Goal: Information Seeking & Learning: Learn about a topic

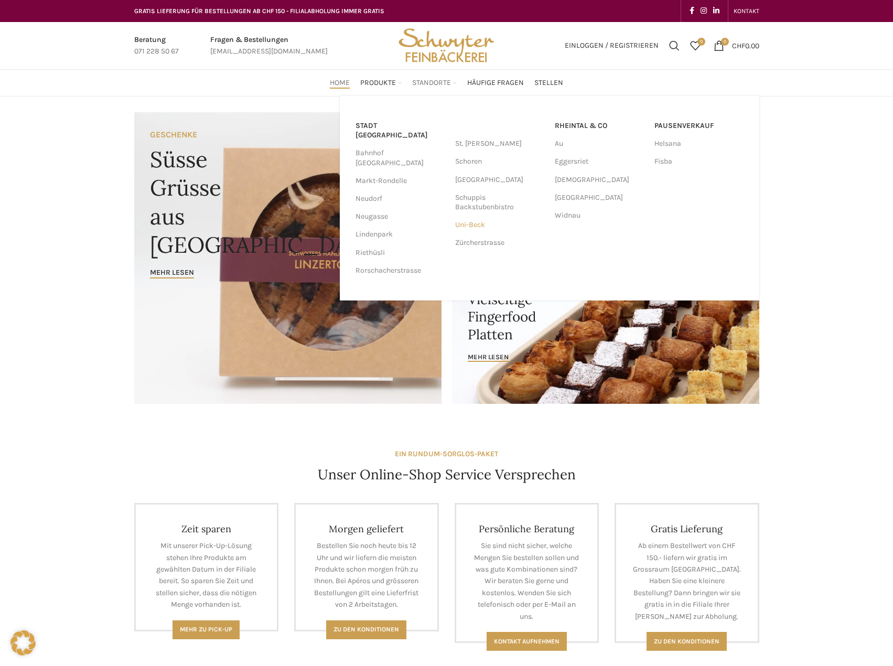
click at [477, 228] on link "Uni-Beck" at bounding box center [499, 225] width 89 height 18
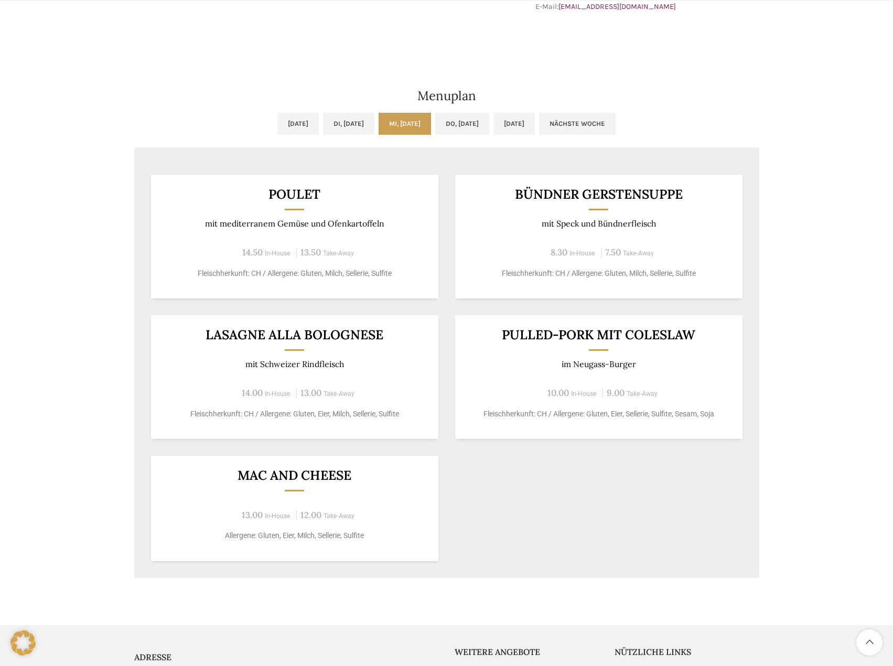
scroll to position [414, 0]
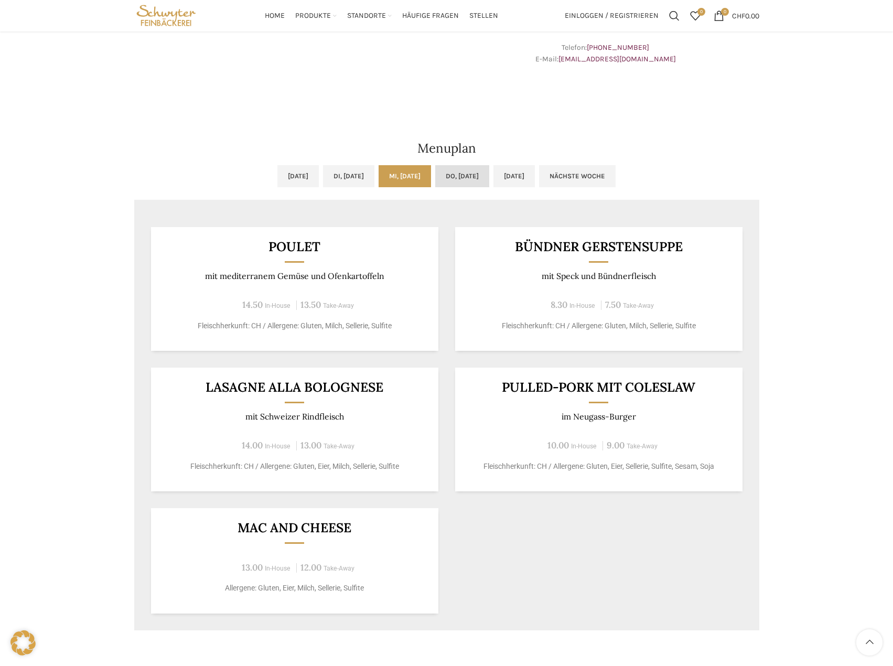
click at [481, 182] on link "Do, 02.10.2025" at bounding box center [462, 176] width 54 height 22
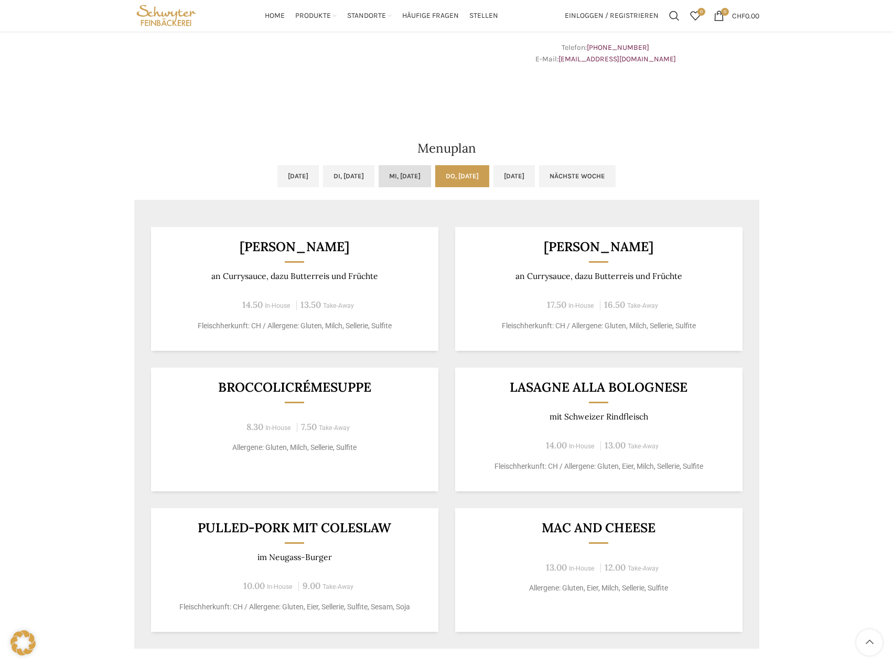
click at [388, 172] on link "Mi, 01.10.2025" at bounding box center [405, 176] width 52 height 22
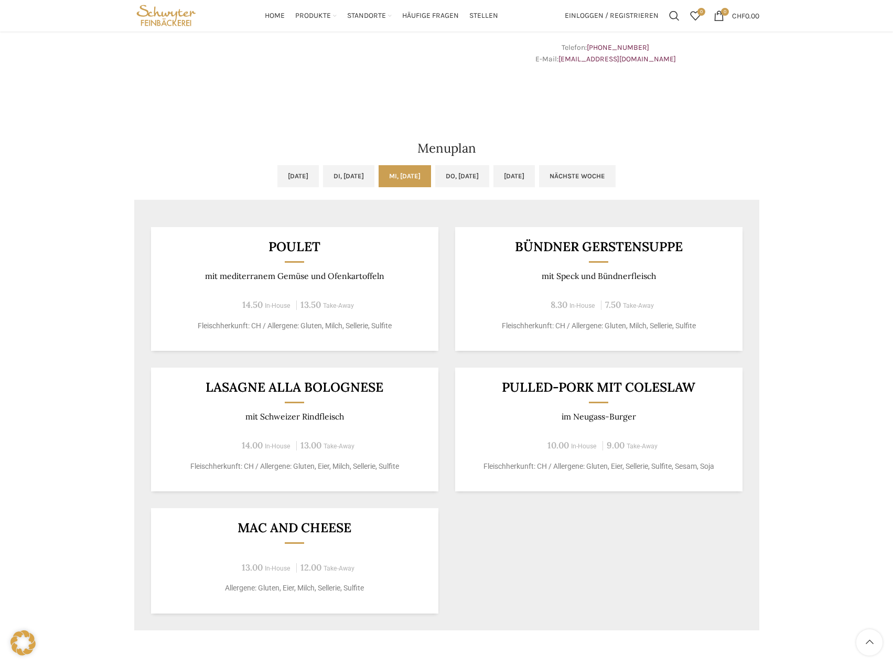
click at [520, 143] on h2 "Menuplan" at bounding box center [446, 148] width 625 height 13
click at [484, 168] on link "Do, 02.10.2025" at bounding box center [462, 176] width 54 height 22
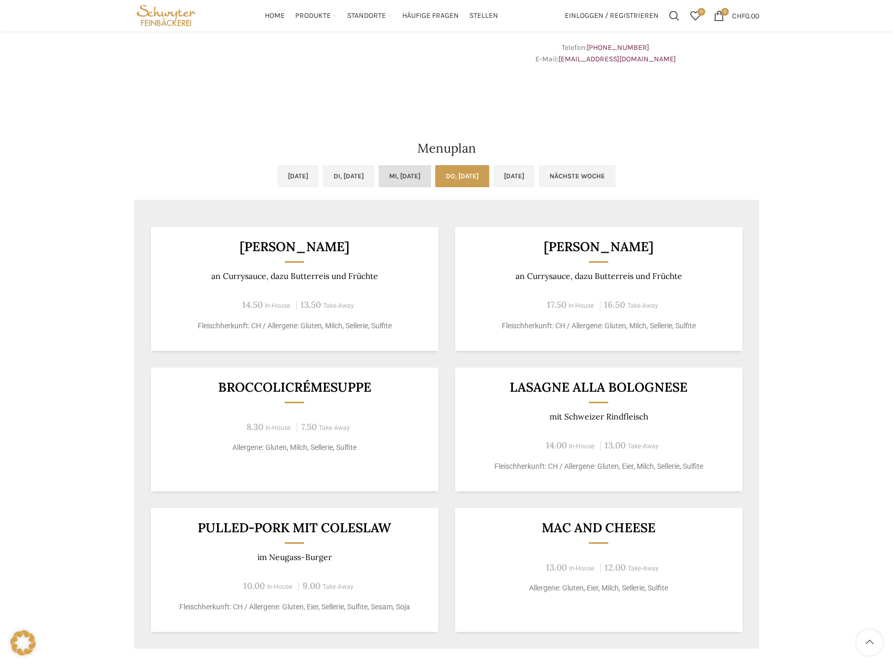
click at [428, 172] on link "Mi, 01.10.2025" at bounding box center [405, 176] width 52 height 22
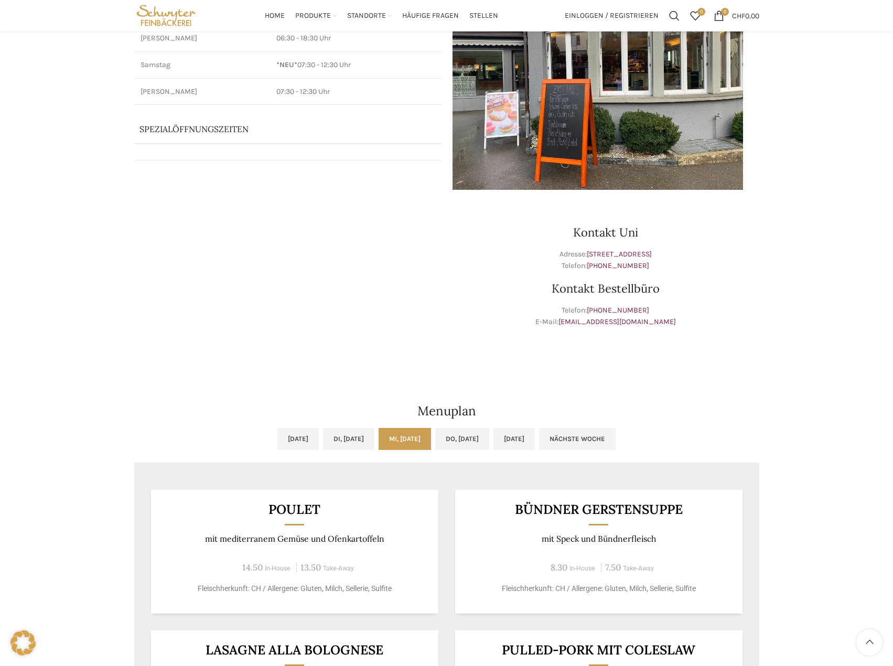
scroll to position [99, 0]
